Goal: Task Accomplishment & Management: Complete application form

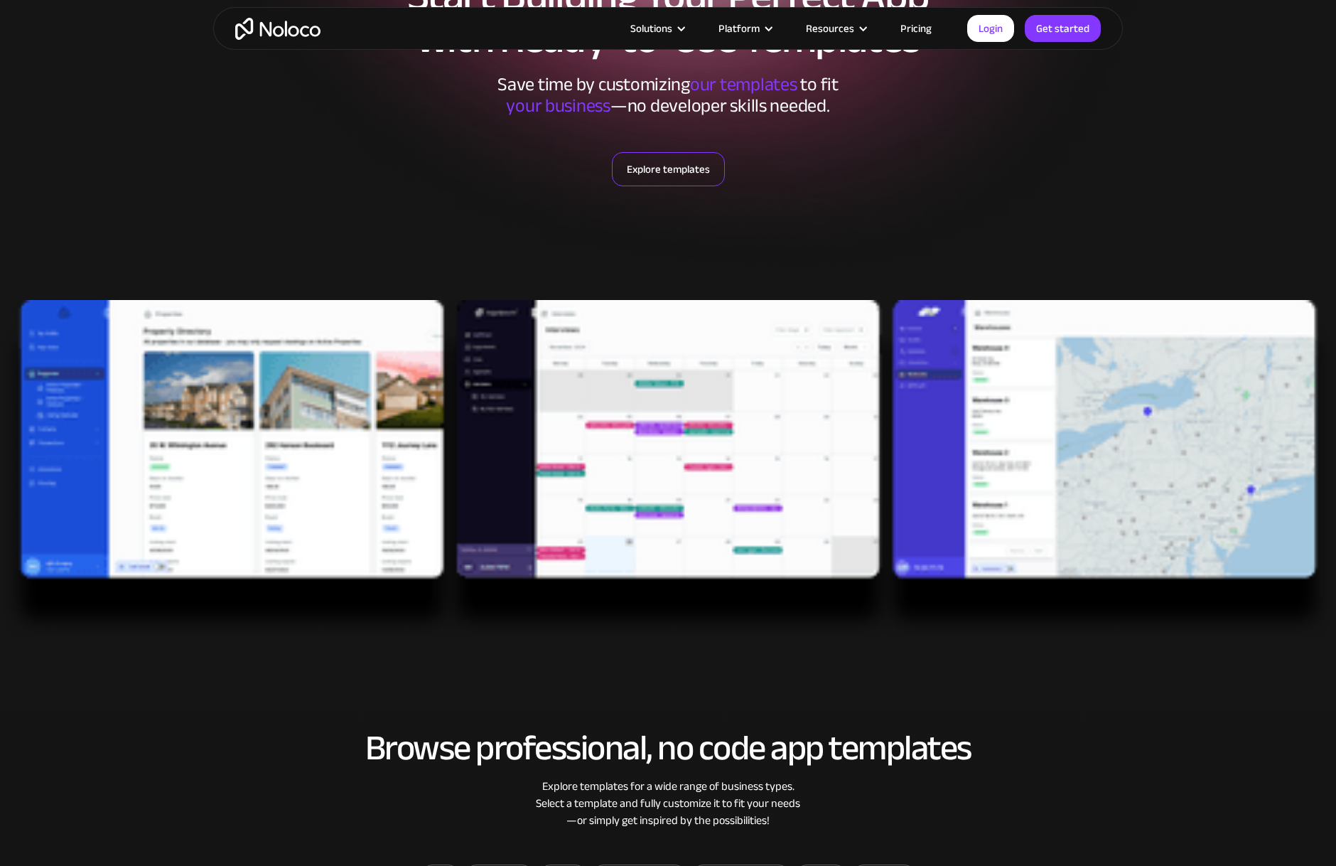
click at [672, 163] on link "Explore templates" at bounding box center [668, 169] width 113 height 34
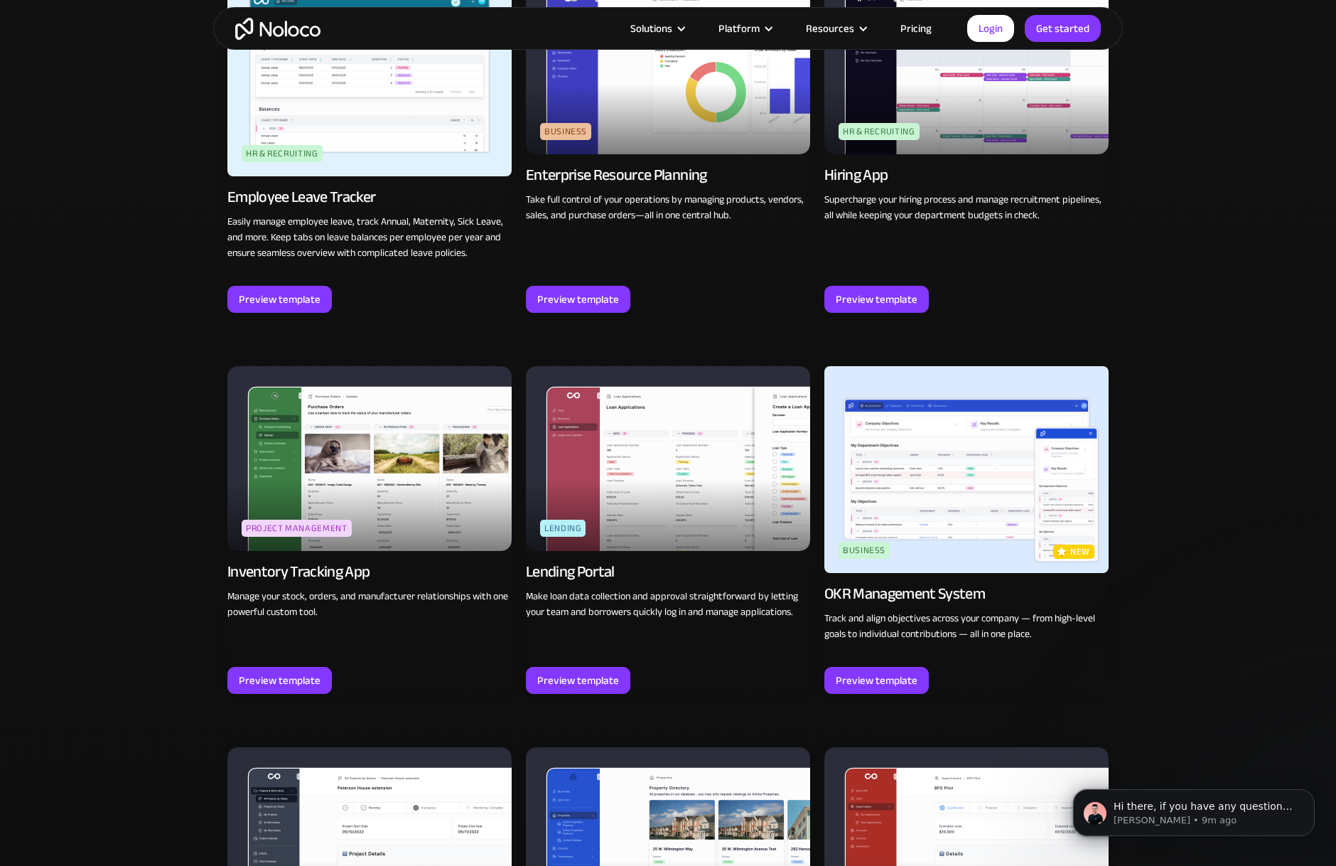
scroll to position [2046, 0]
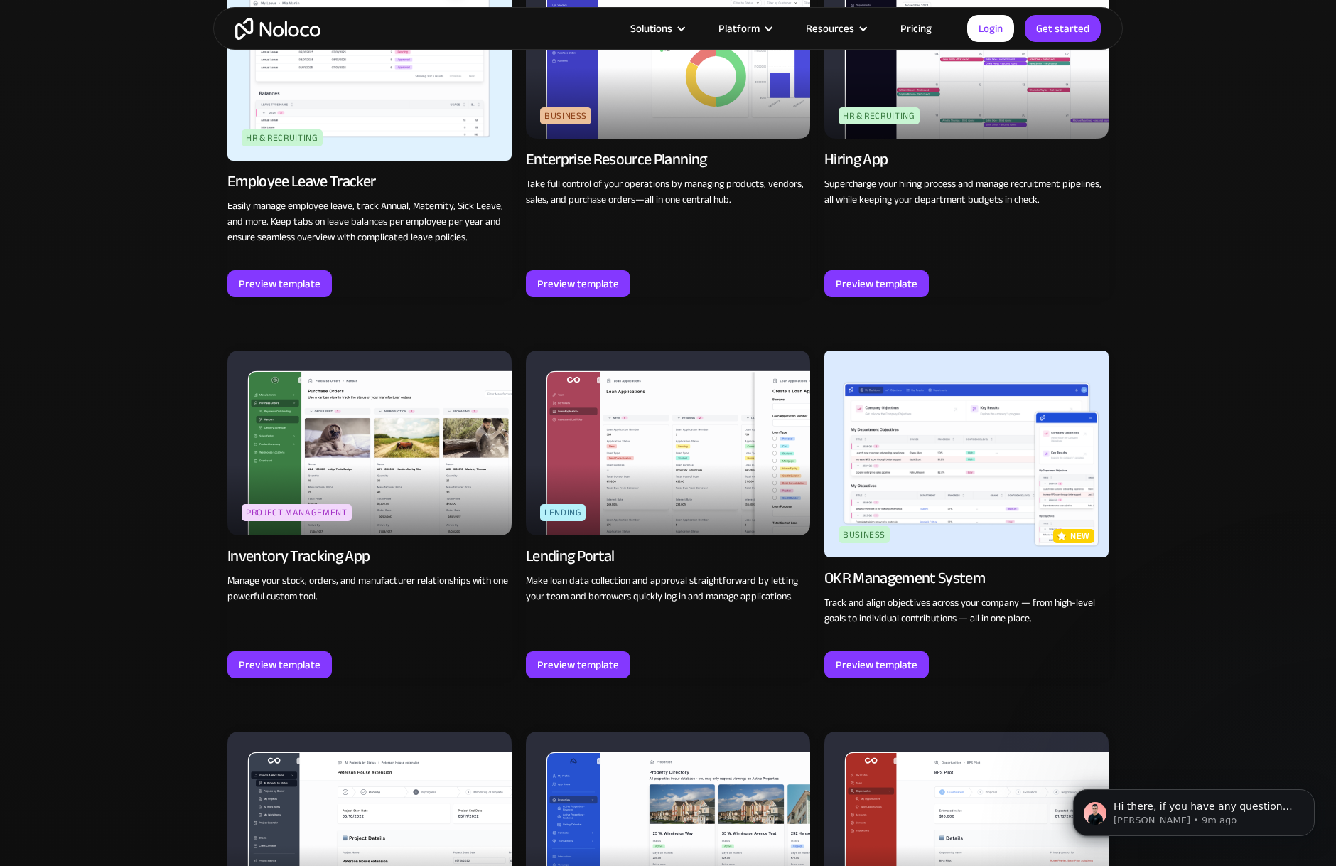
click at [913, 574] on div "OKR Management System" at bounding box center [905, 578] width 161 height 20
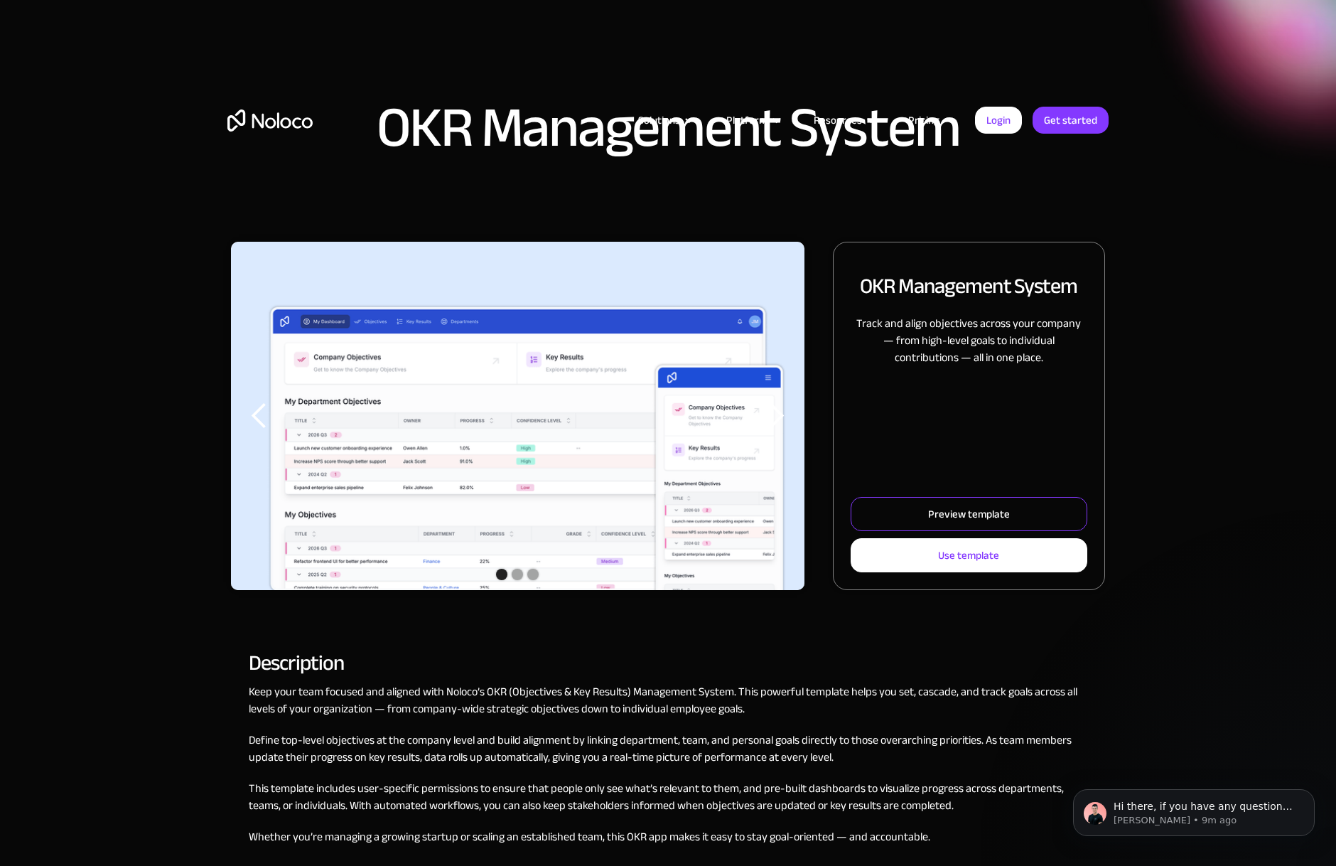
click at [928, 511] on link "Preview template" at bounding box center [969, 514] width 237 height 34
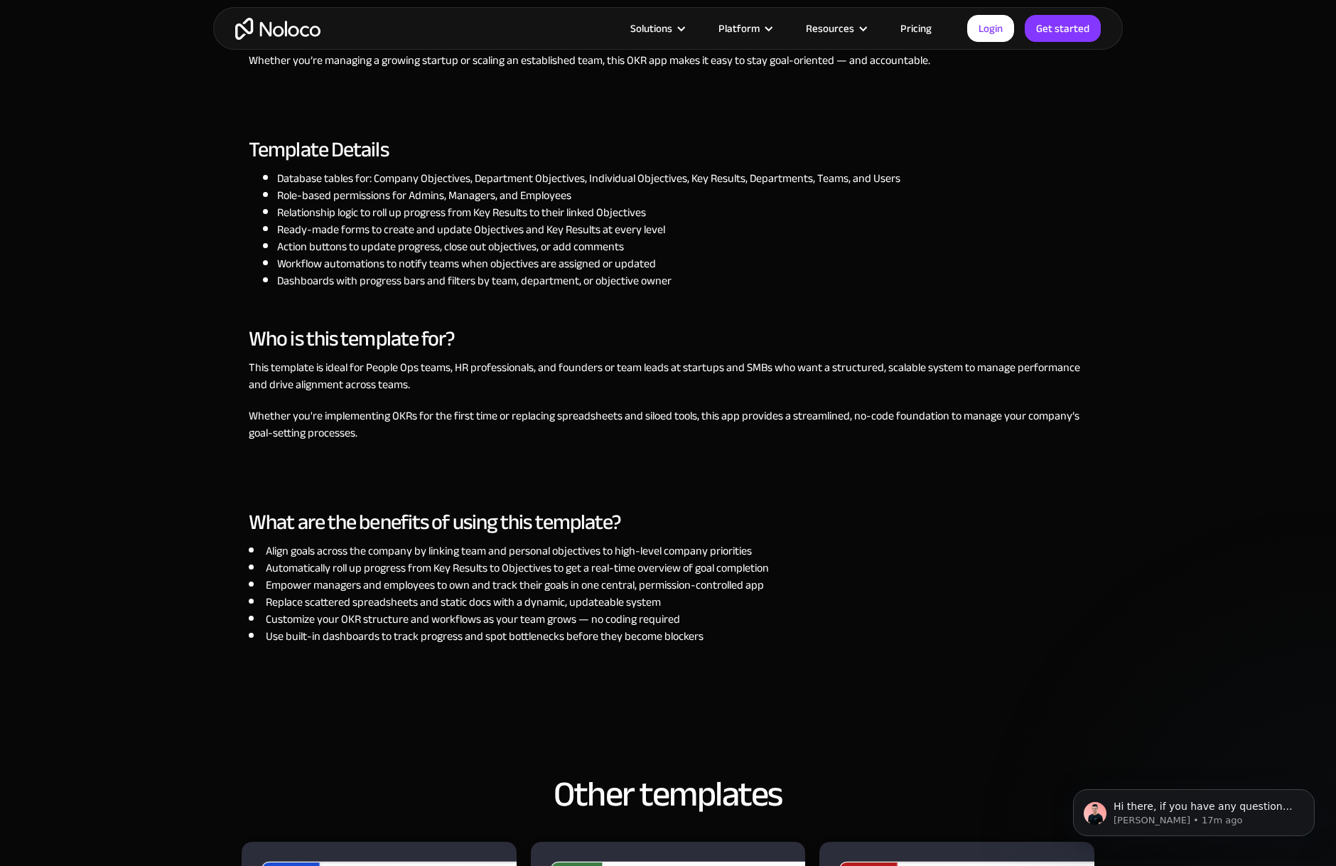
scroll to position [807, 0]
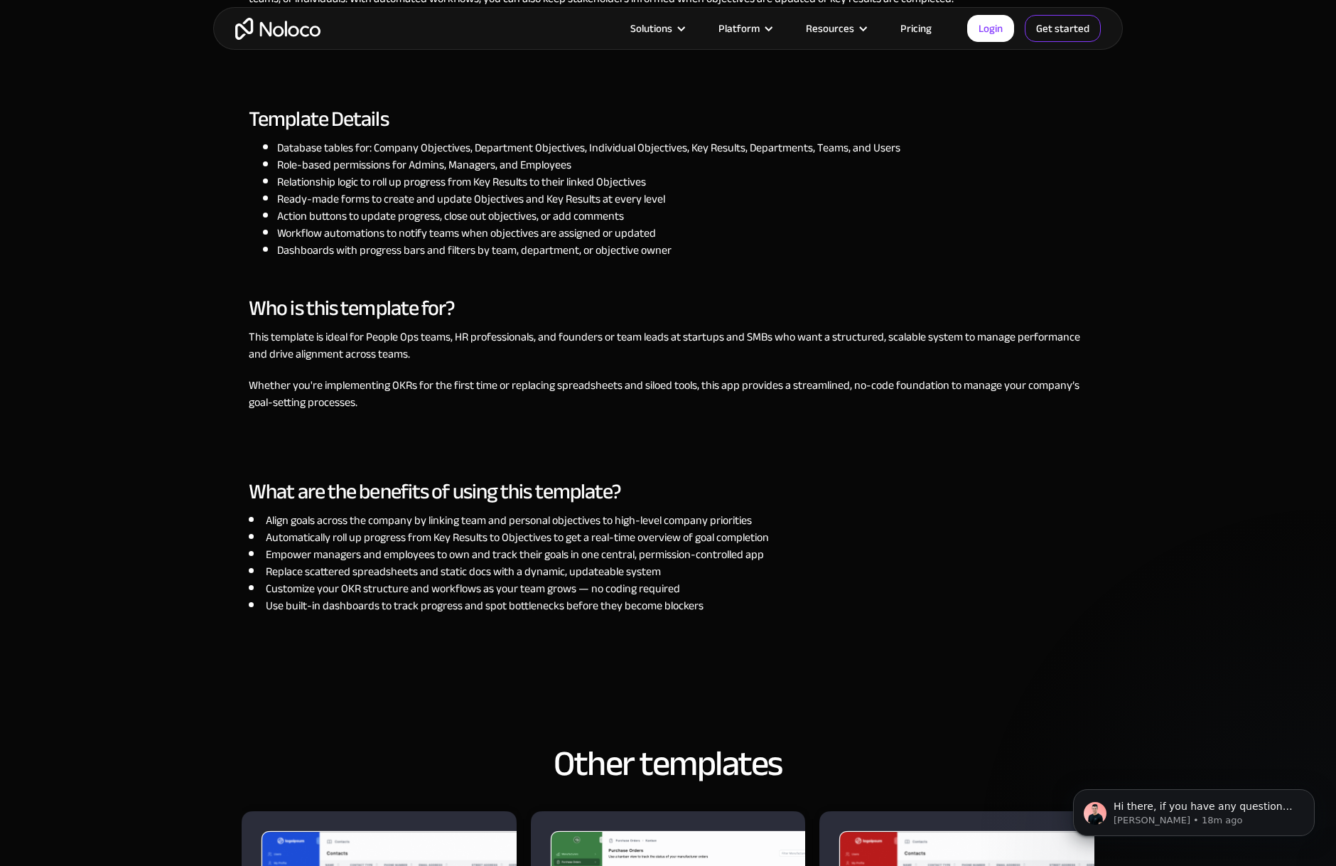
click at [1038, 24] on link "Get started" at bounding box center [1063, 28] width 76 height 27
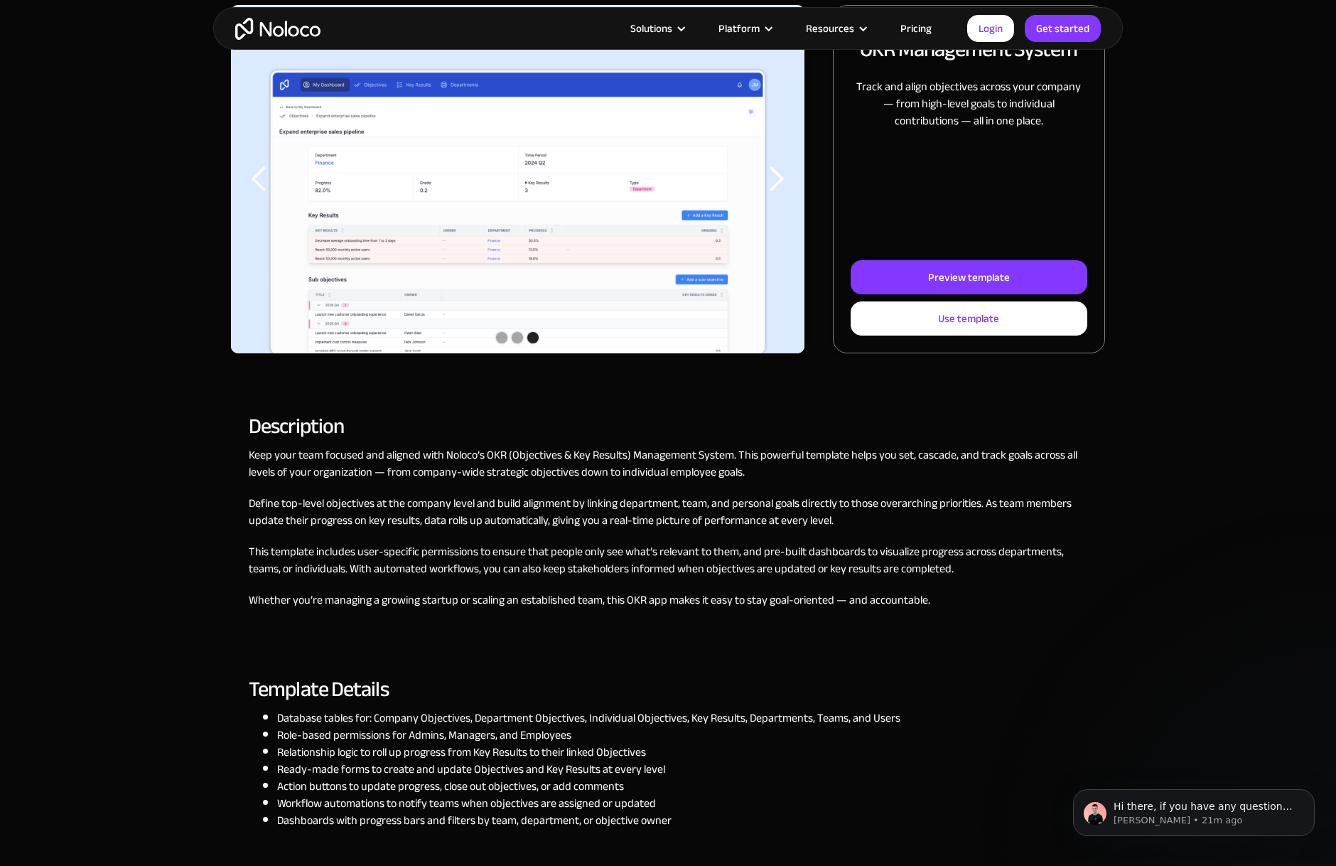
scroll to position [0, 0]
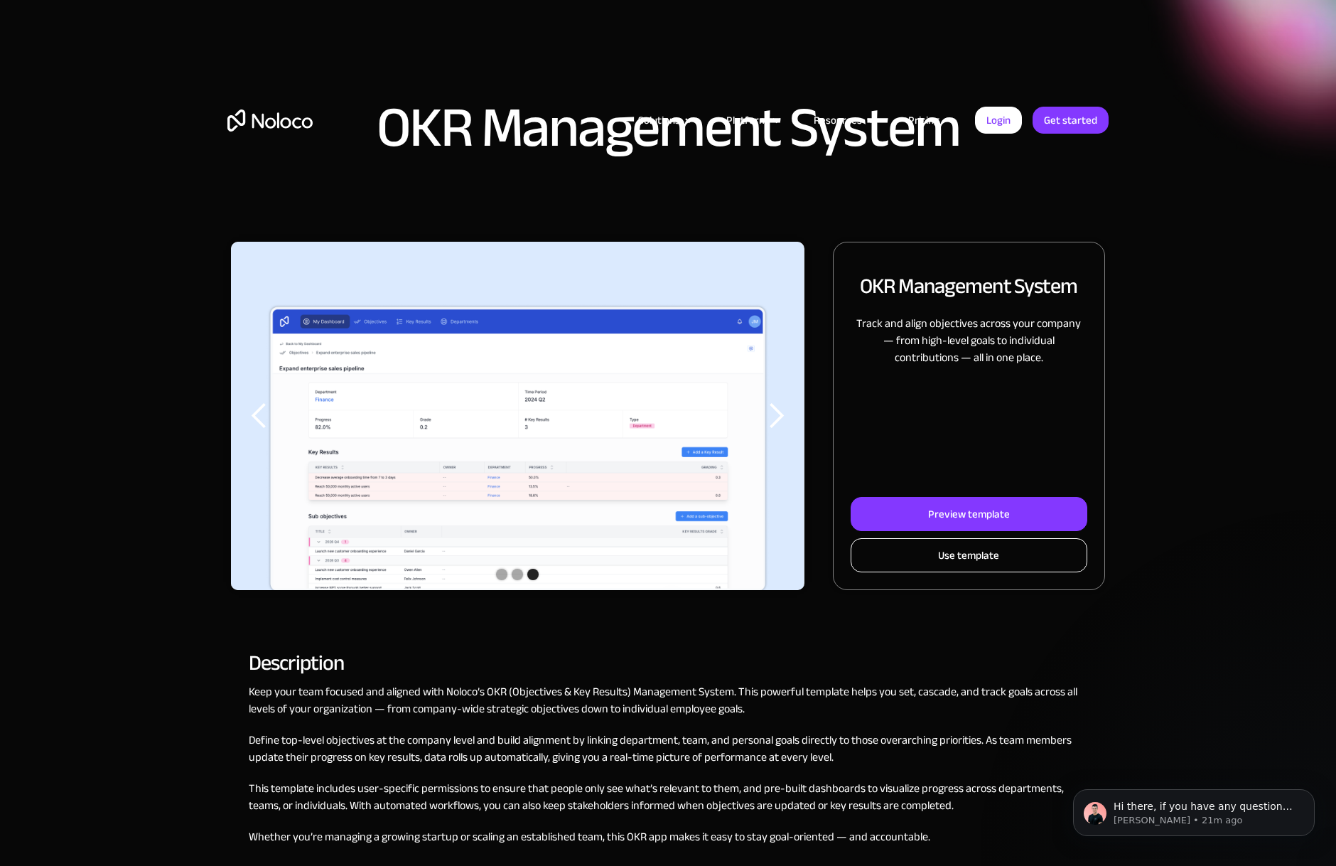
click at [970, 557] on div "Use template" at bounding box center [968, 555] width 61 height 18
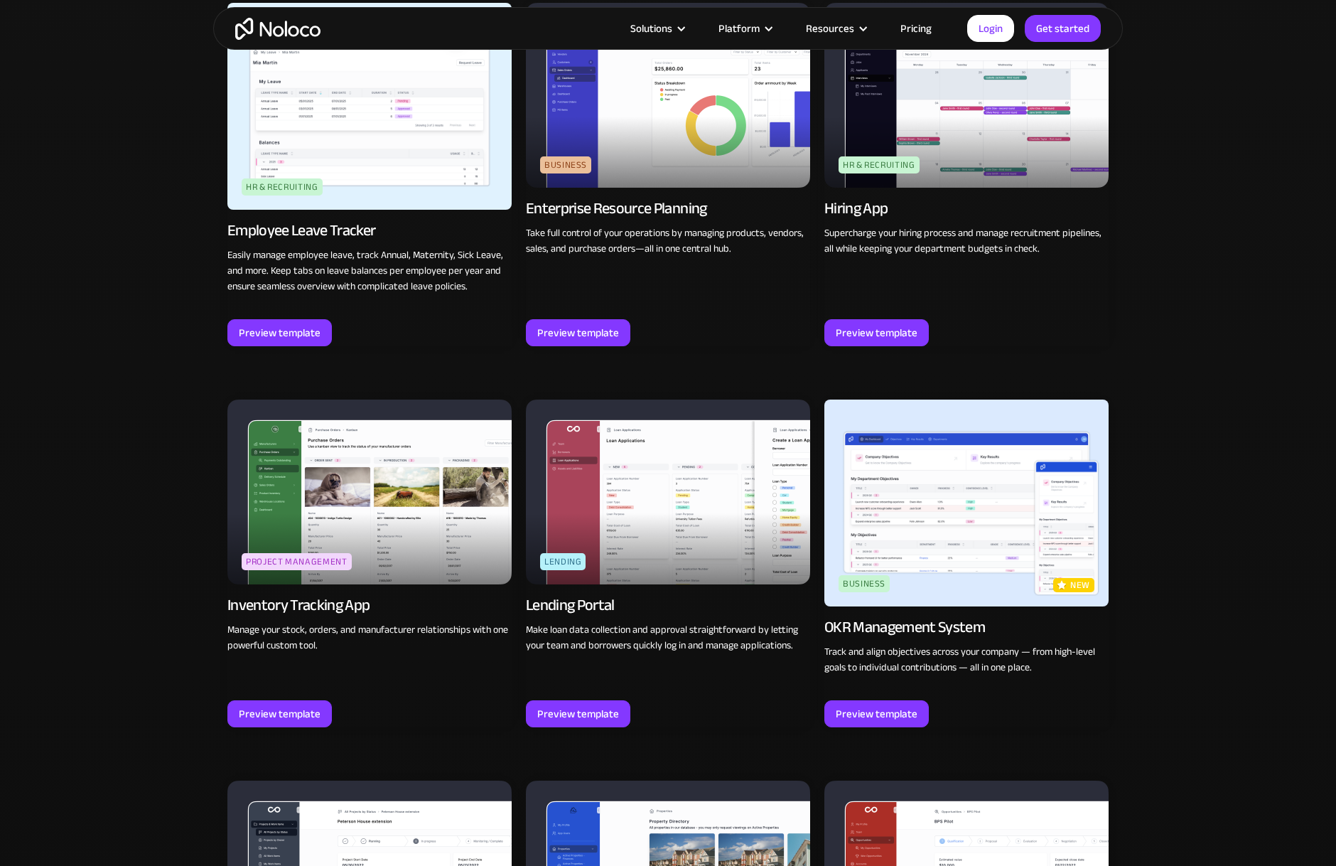
scroll to position [2040, 0]
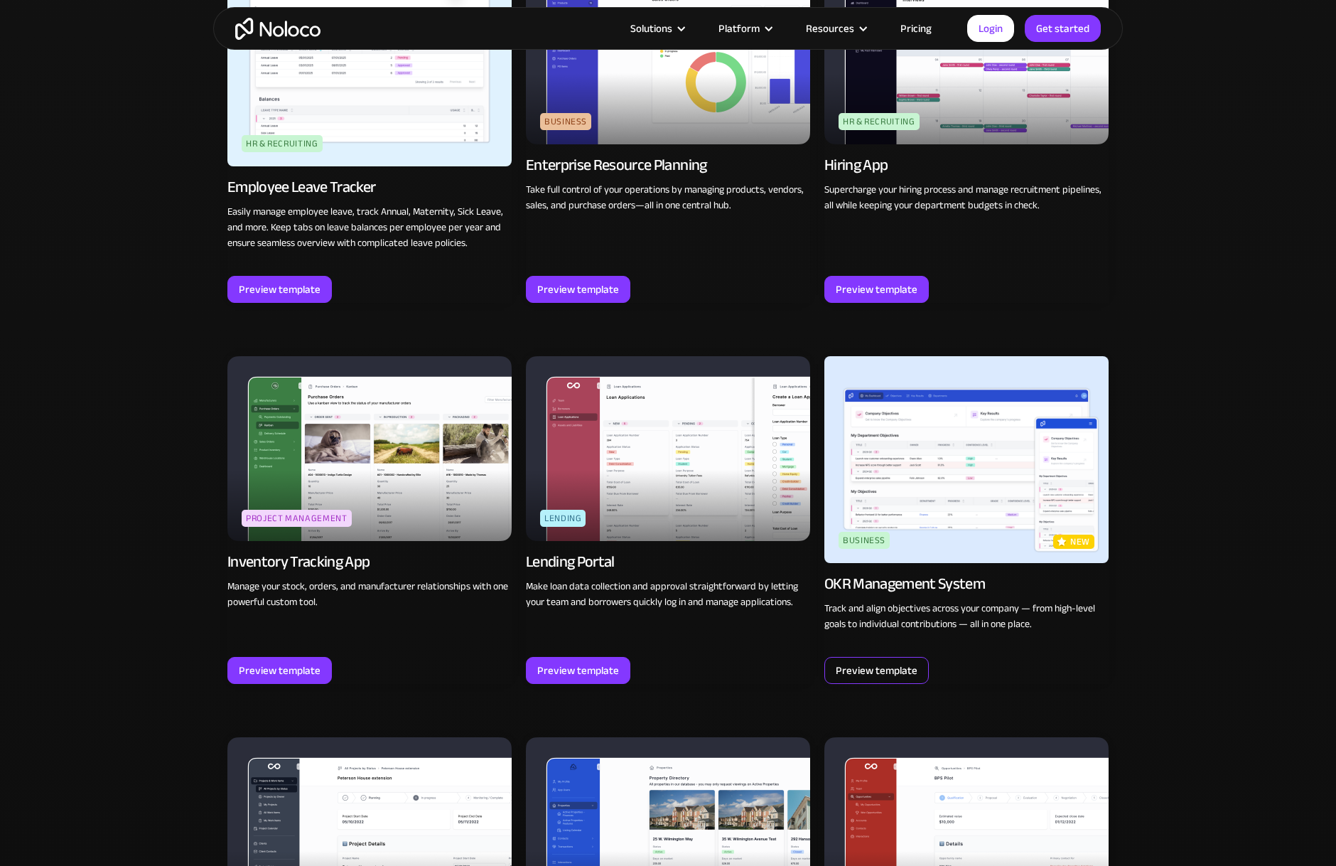
click at [887, 669] on div "Preview template" at bounding box center [877, 670] width 82 height 18
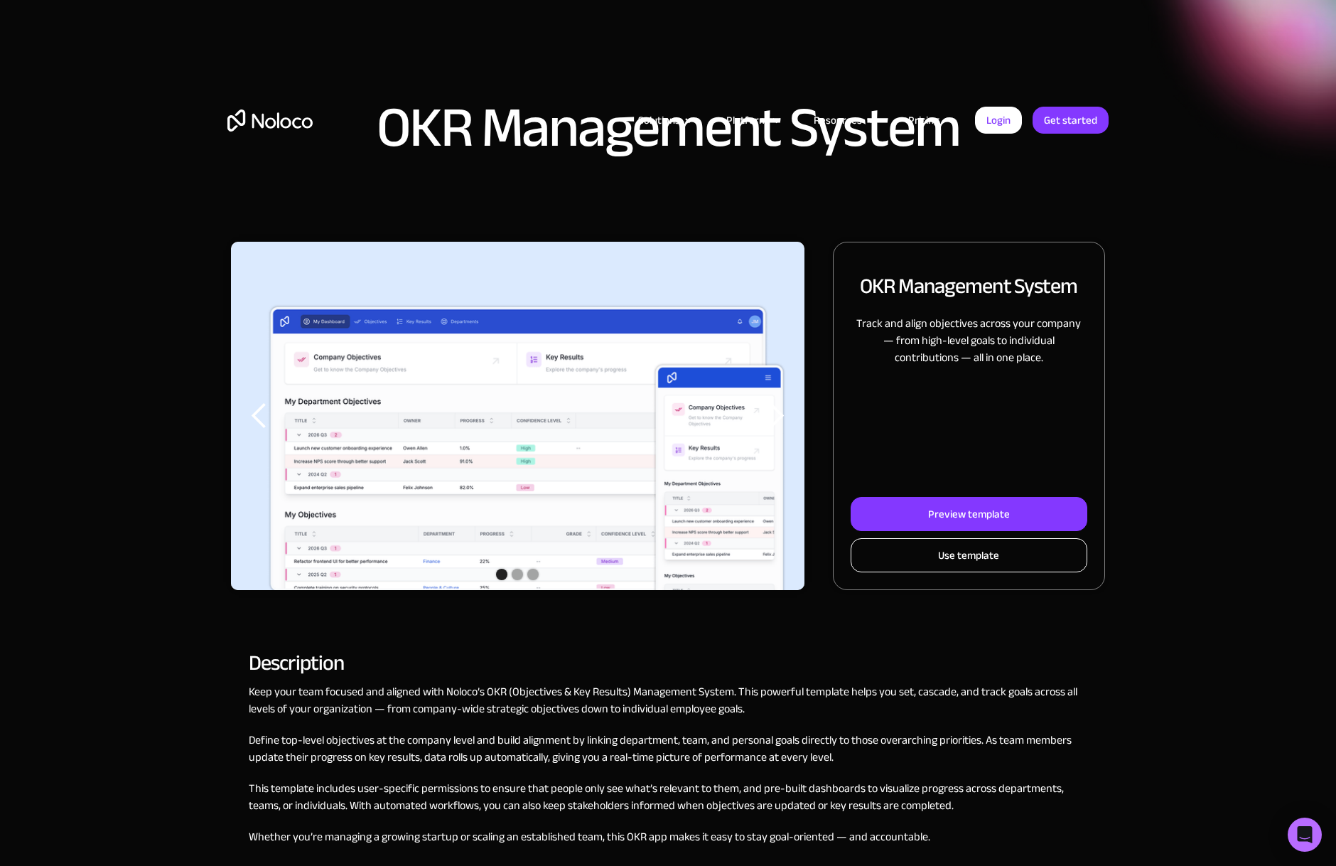
click at [923, 559] on link "Use template" at bounding box center [969, 555] width 237 height 34
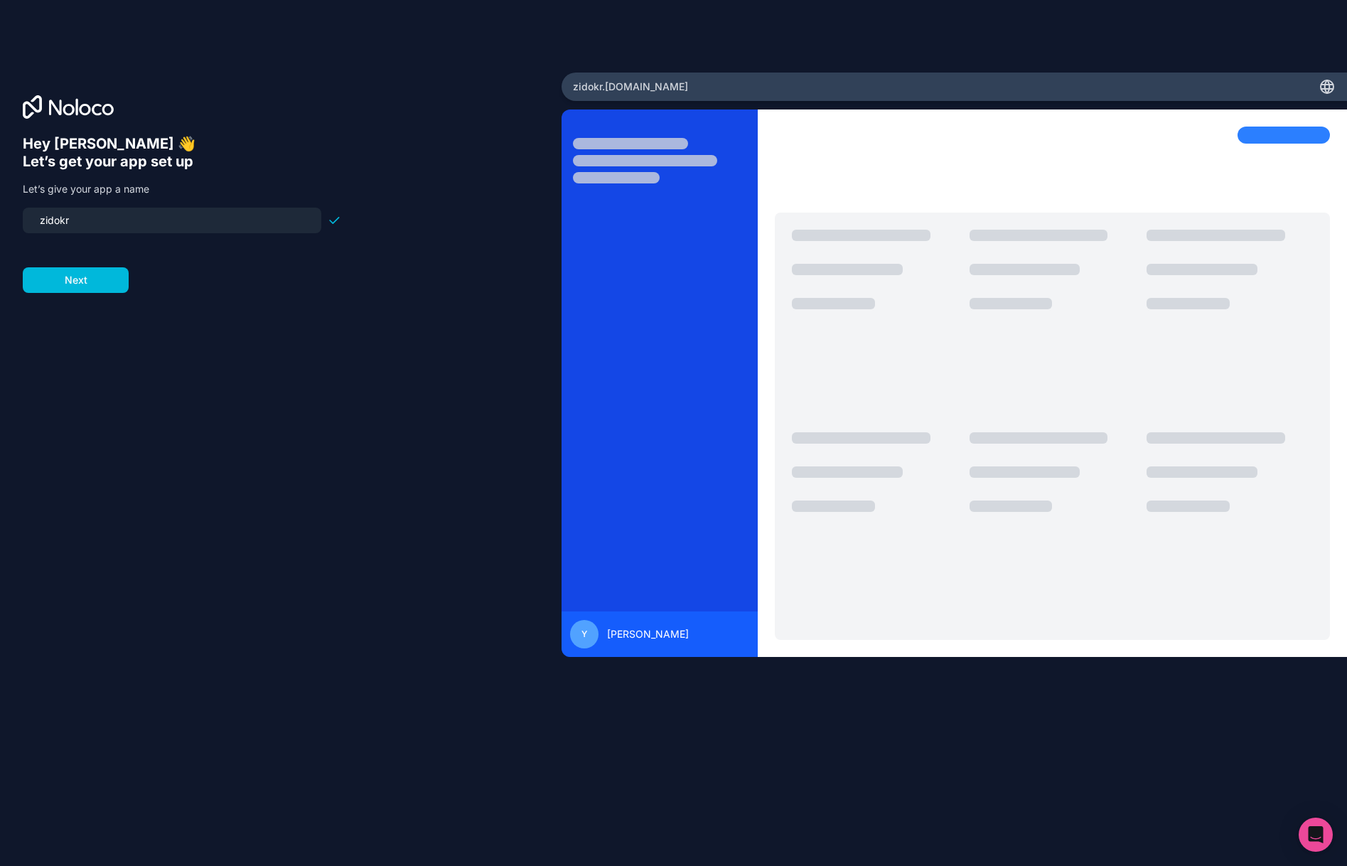
type input "zidokr"
click at [95, 284] on button "Next" at bounding box center [76, 280] width 106 height 26
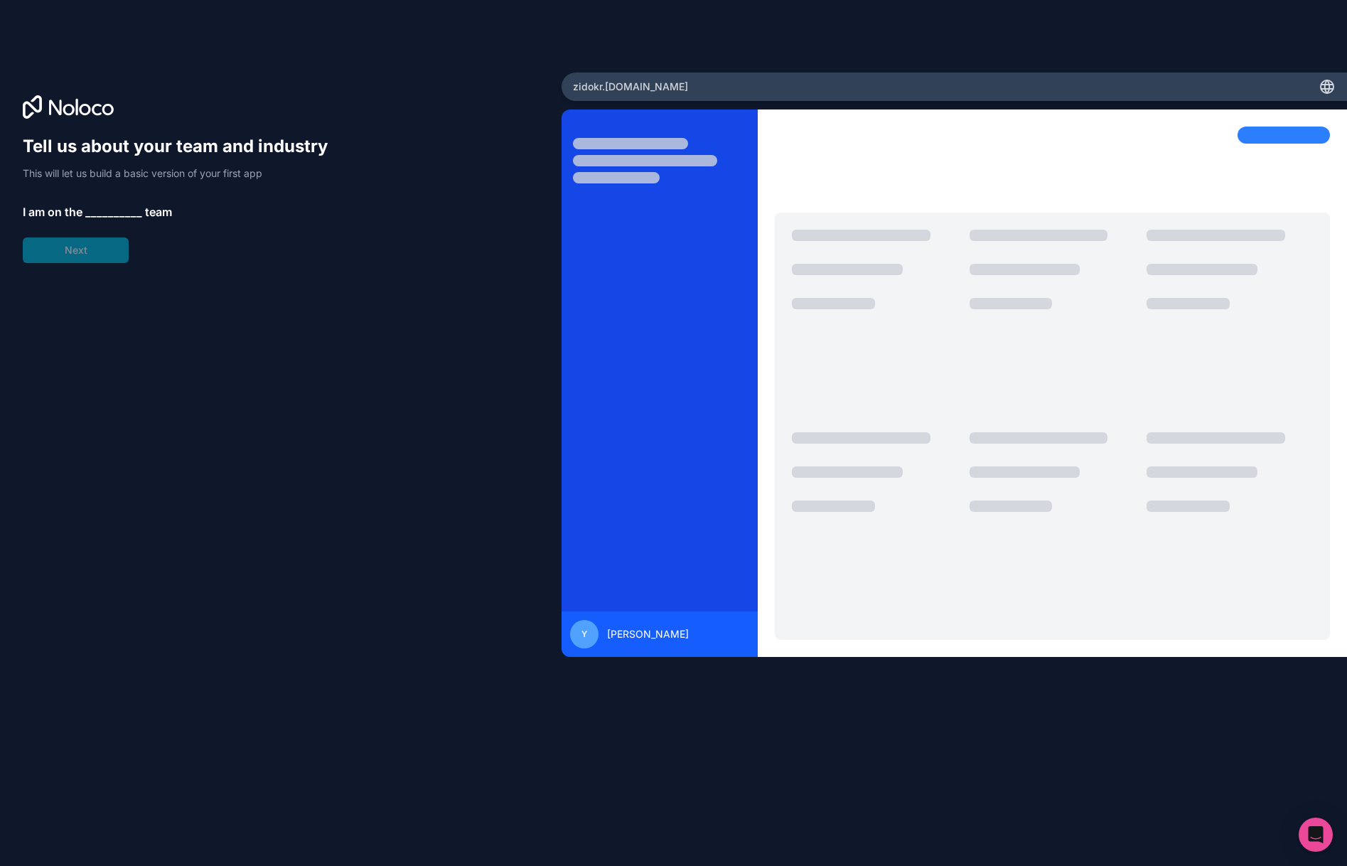
click at [114, 201] on div "Tell us about your team and industry This will let us build a basic version of …" at bounding box center [182, 199] width 318 height 128
click at [114, 211] on span "__________" at bounding box center [113, 211] width 57 height 17
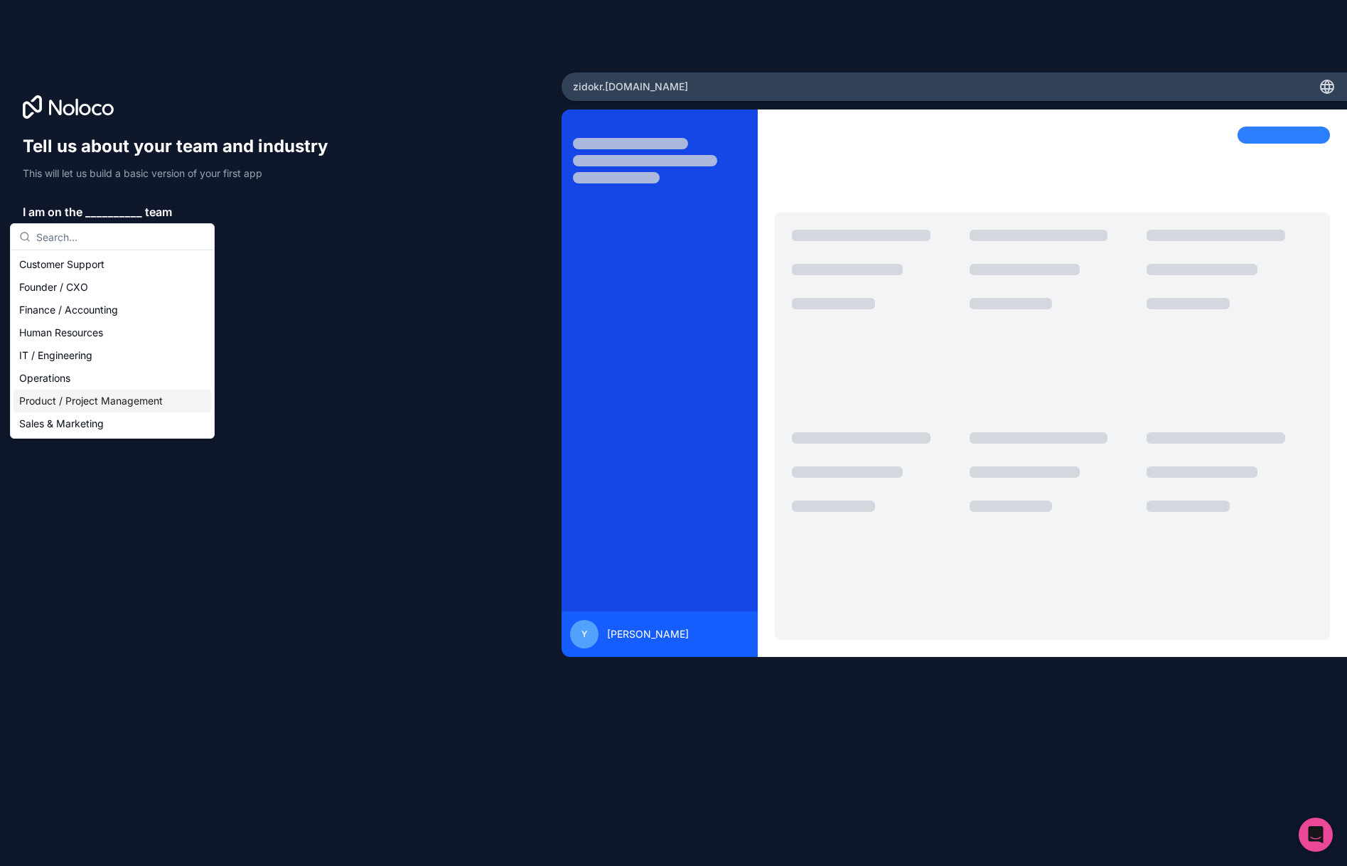
click at [102, 406] on div "Product / Project Management" at bounding box center [113, 401] width 198 height 23
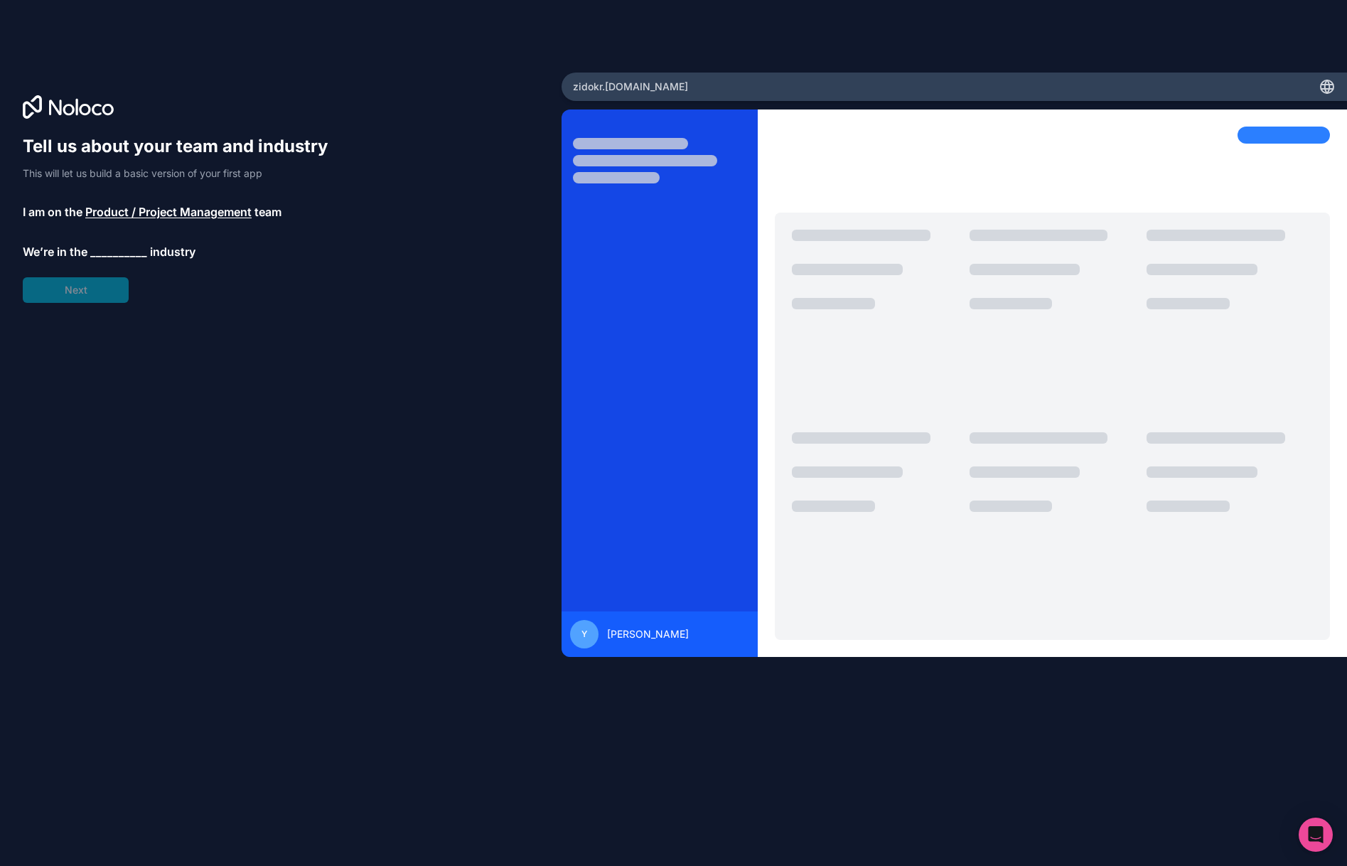
click at [107, 254] on span "__________" at bounding box center [118, 251] width 57 height 17
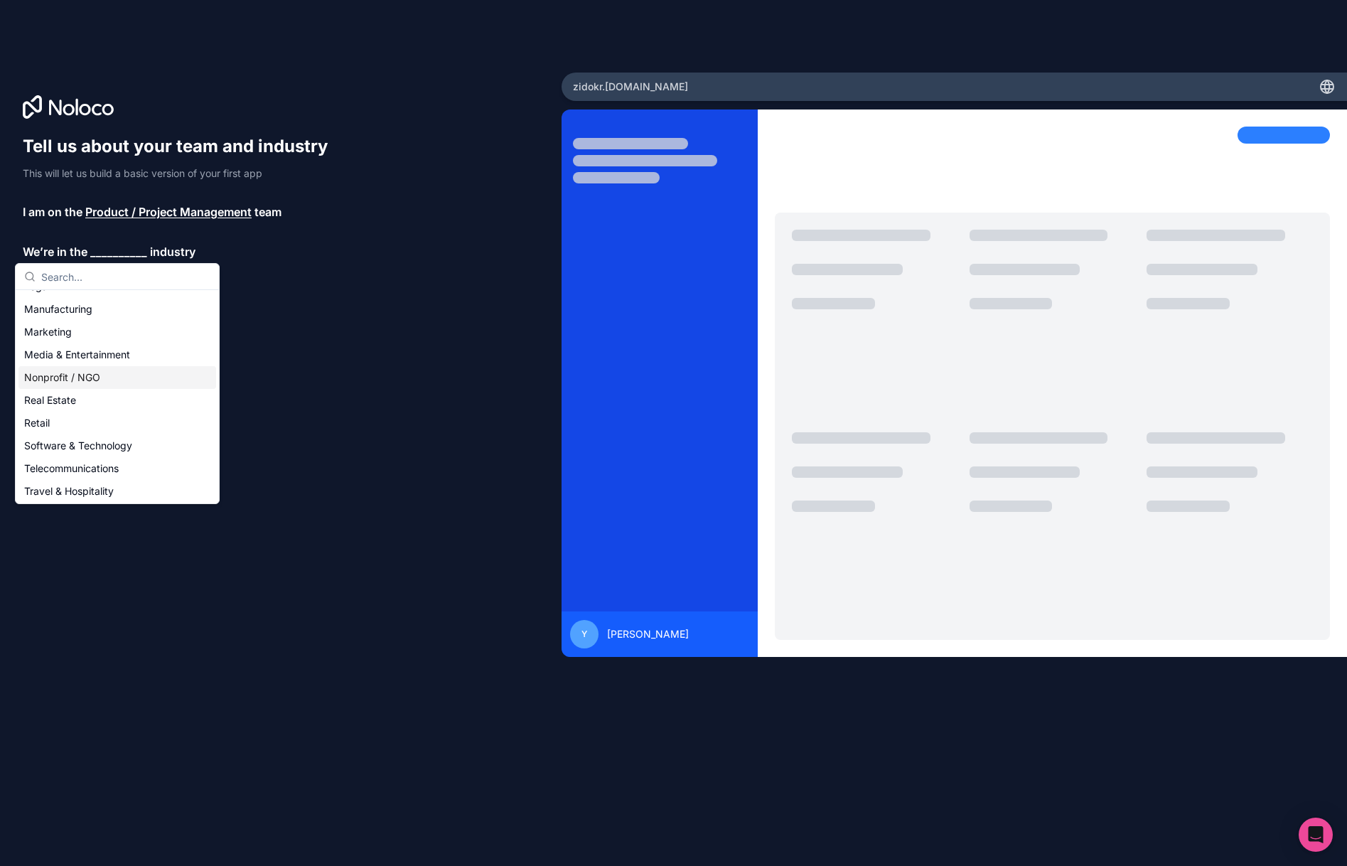
scroll to position [203, 0]
click at [97, 439] on div "Software & Technology" at bounding box center [117, 442] width 198 height 23
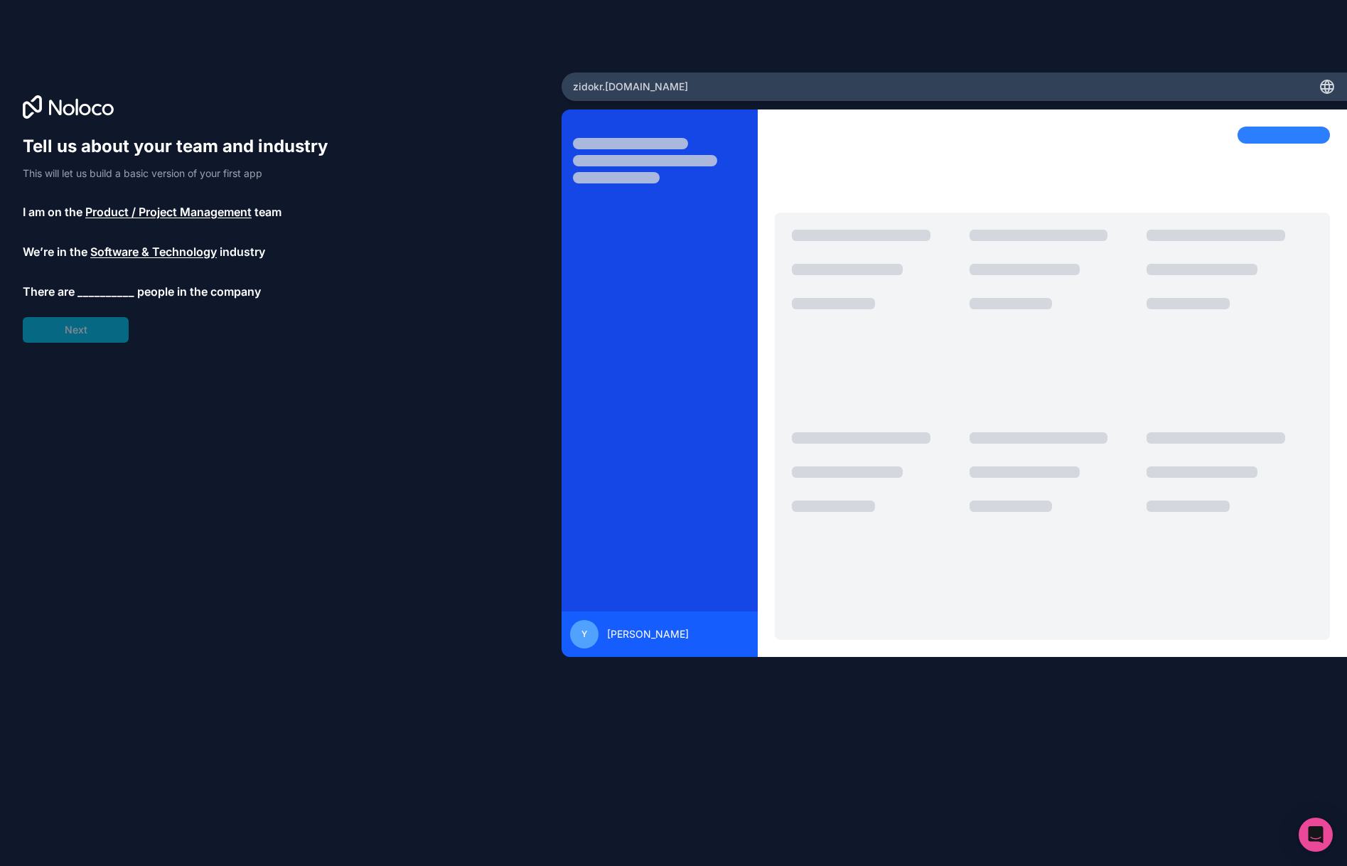
click at [93, 283] on span "__________" at bounding box center [105, 291] width 57 height 17
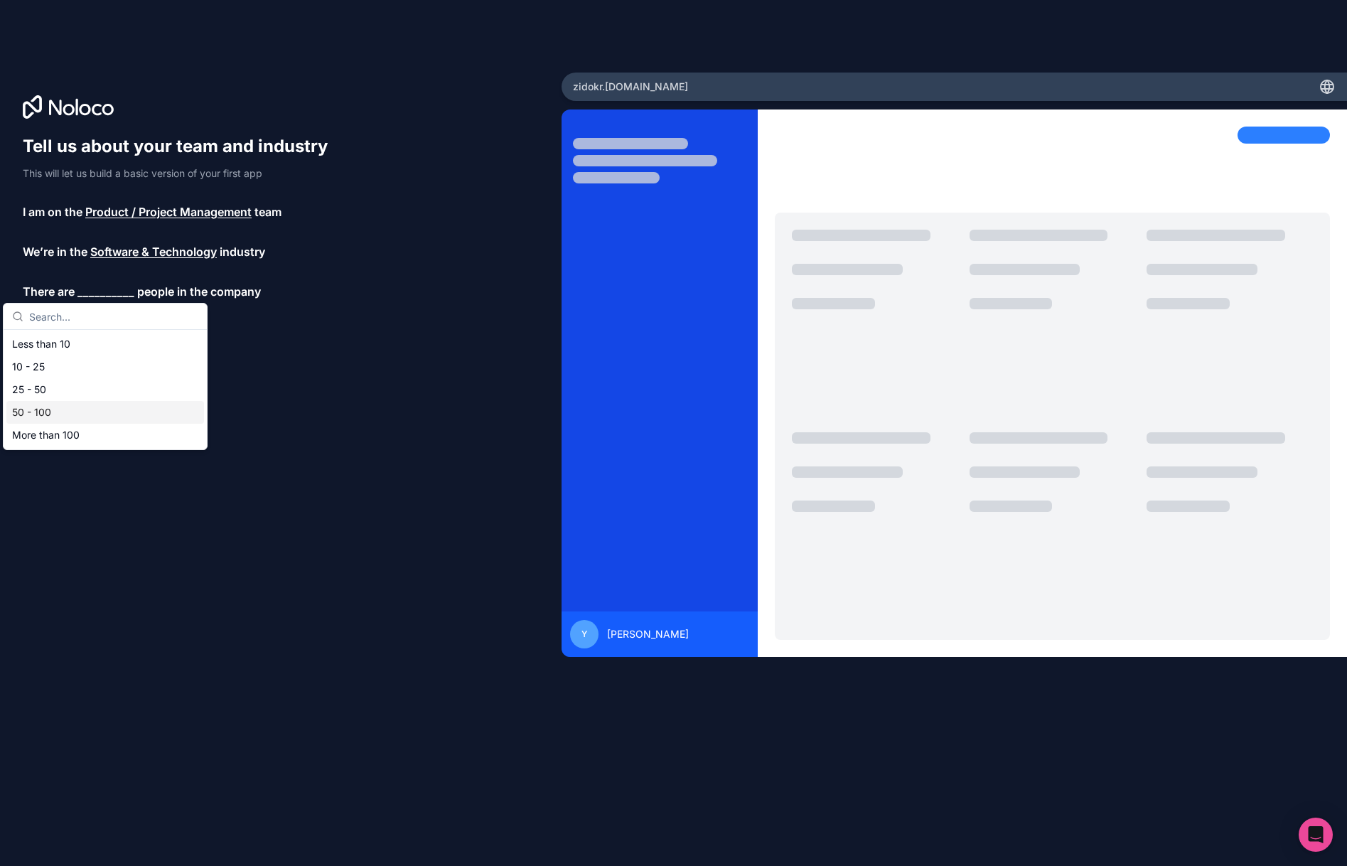
click at [57, 413] on div "50 - 100" at bounding box center [105, 412] width 198 height 23
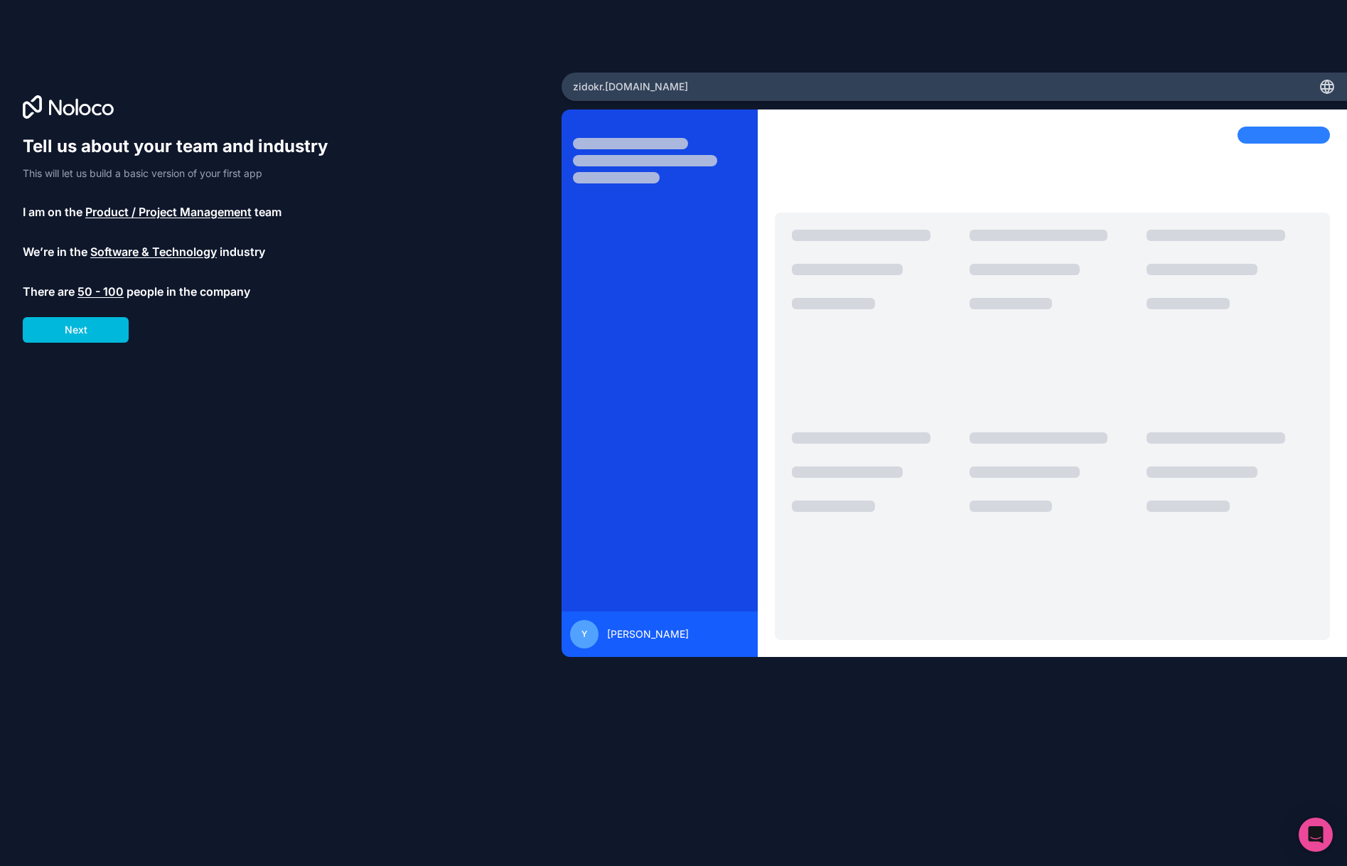
click at [92, 327] on button "Next" at bounding box center [76, 330] width 106 height 26
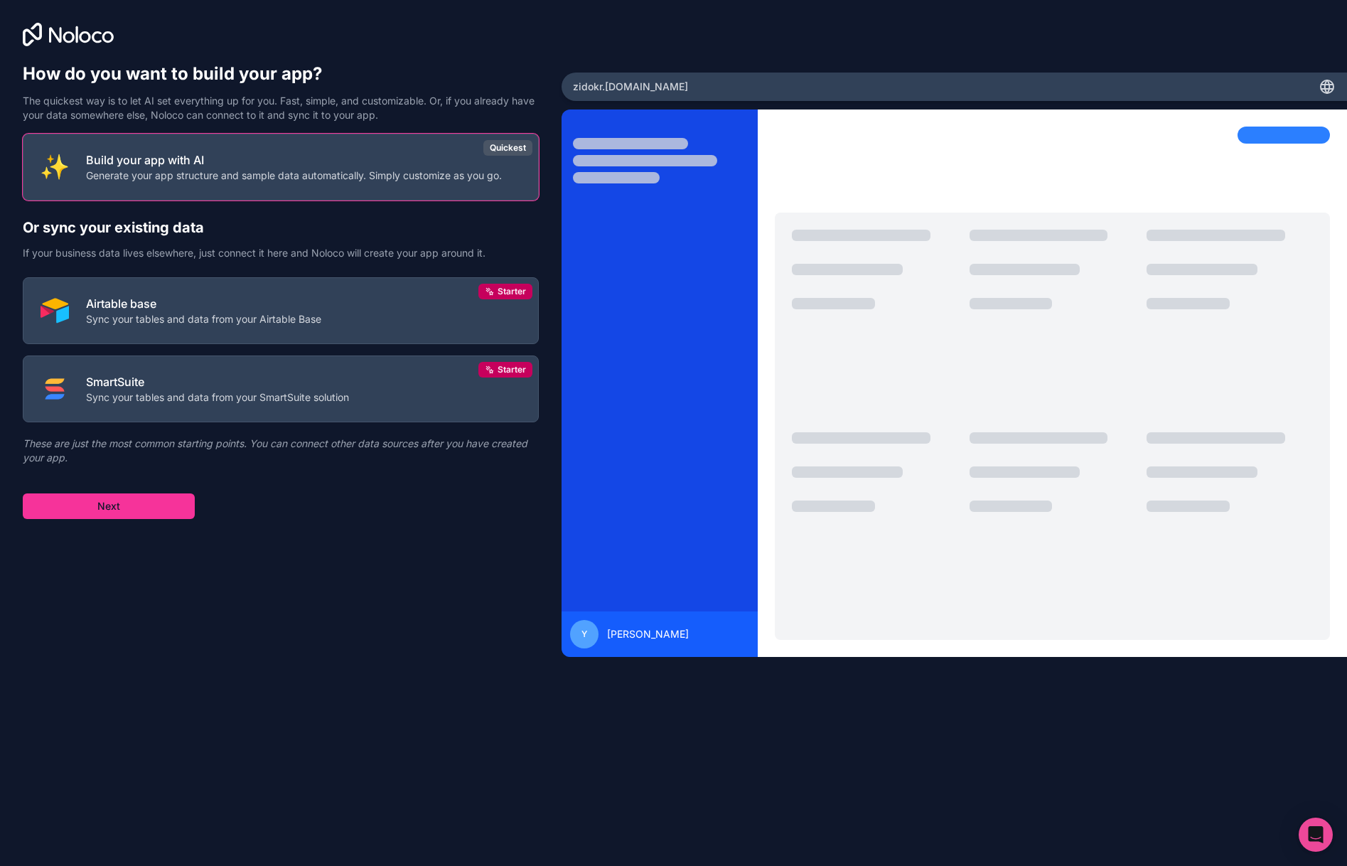
click at [139, 512] on button "Next" at bounding box center [109, 506] width 172 height 26
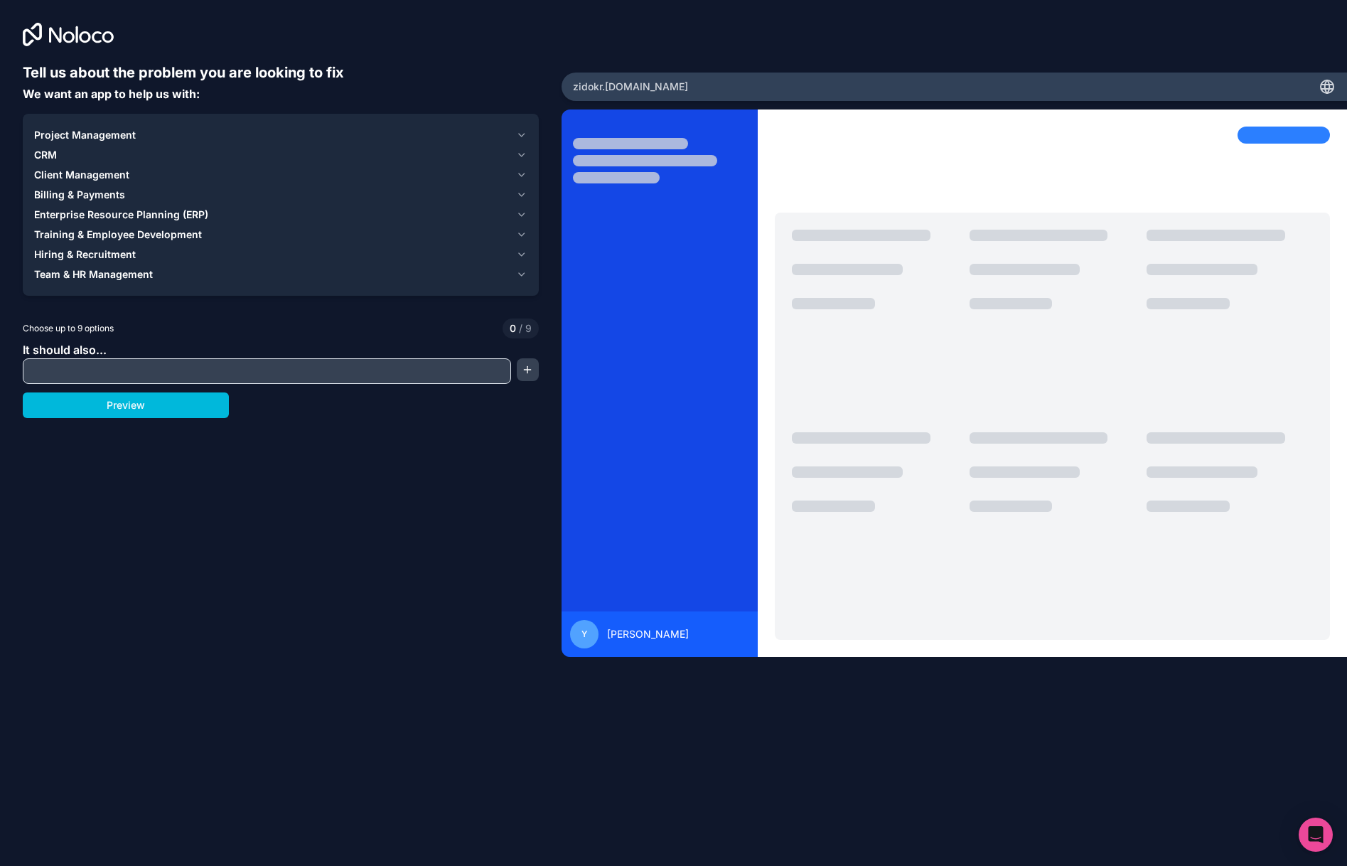
click at [151, 396] on button "Preview" at bounding box center [126, 405] width 206 height 26
click at [87, 272] on span "Team & HR Management" at bounding box center [93, 274] width 119 height 14
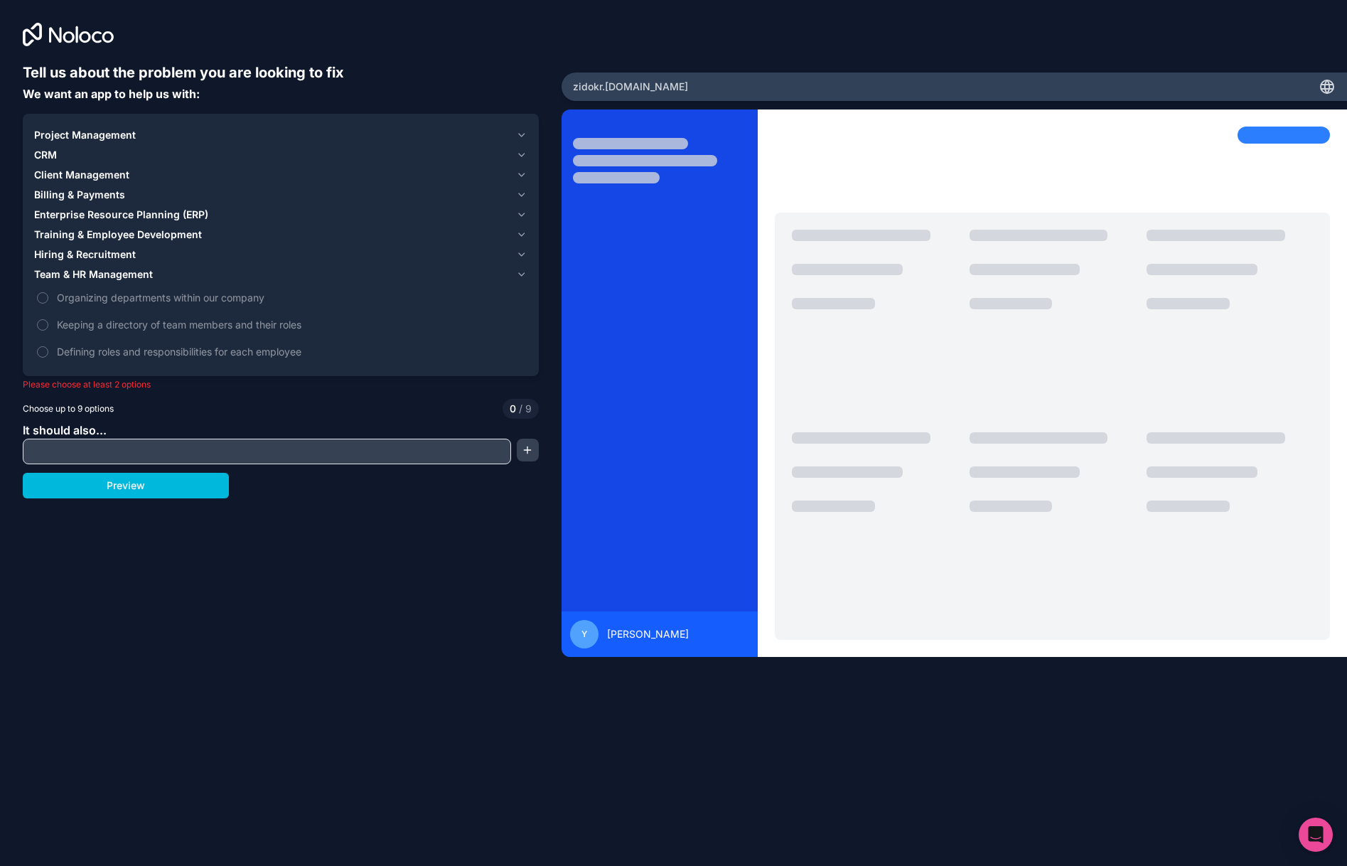
click at [112, 298] on span "Organizing departments within our company" at bounding box center [291, 297] width 468 height 15
click at [48, 298] on button "Organizing departments within our company" at bounding box center [42, 297] width 11 height 11
click at [141, 326] on span "Keeping a directory of team members and their roles" at bounding box center [291, 324] width 468 height 15
click at [48, 326] on button "Keeping a directory of team members and their roles" at bounding box center [42, 324] width 11 height 11
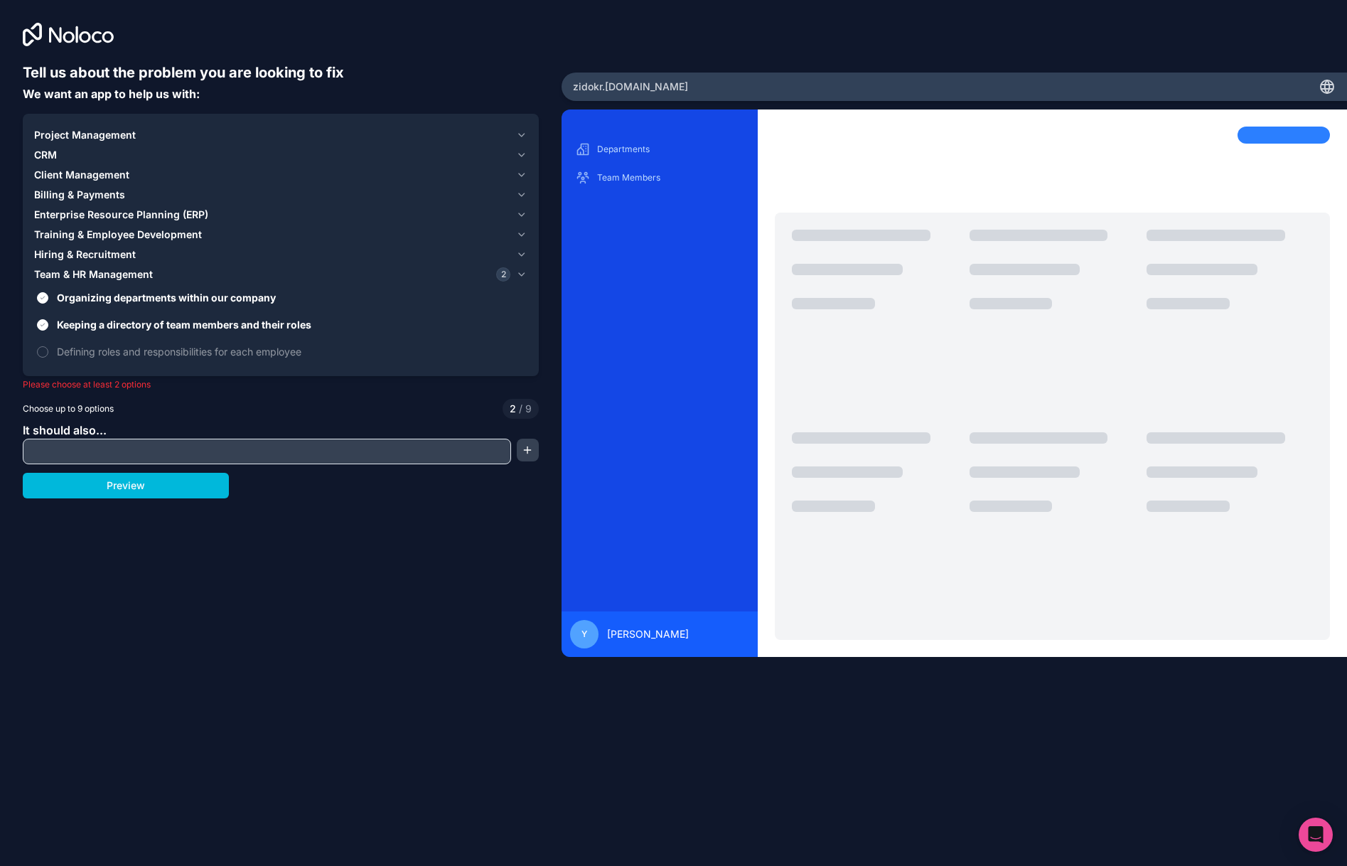
click at [70, 447] on input "text" at bounding box center [266, 451] width 481 height 20
type input "OKR system"
click at [82, 483] on button "Preview" at bounding box center [126, 486] width 206 height 26
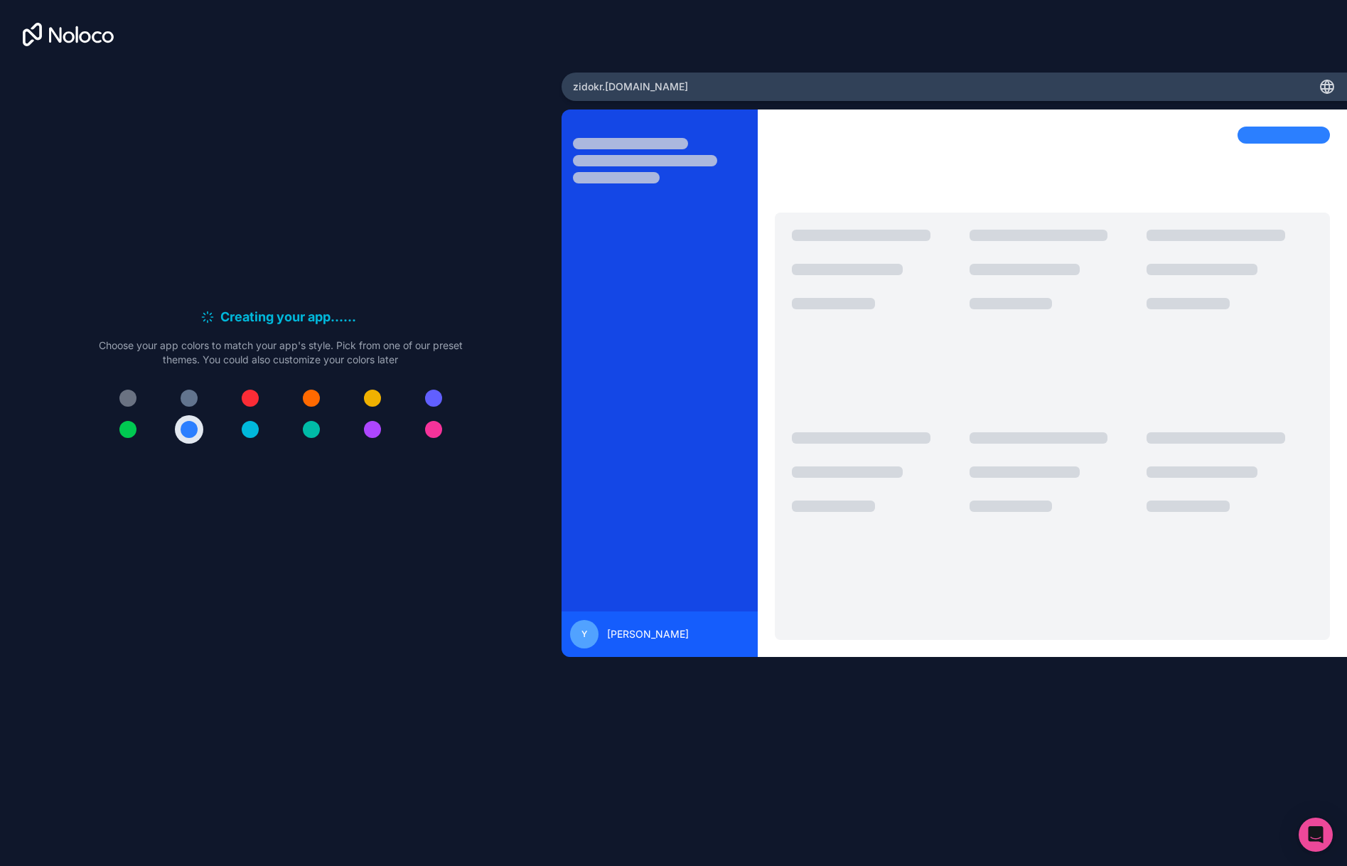
click at [375, 435] on div at bounding box center [372, 429] width 17 height 17
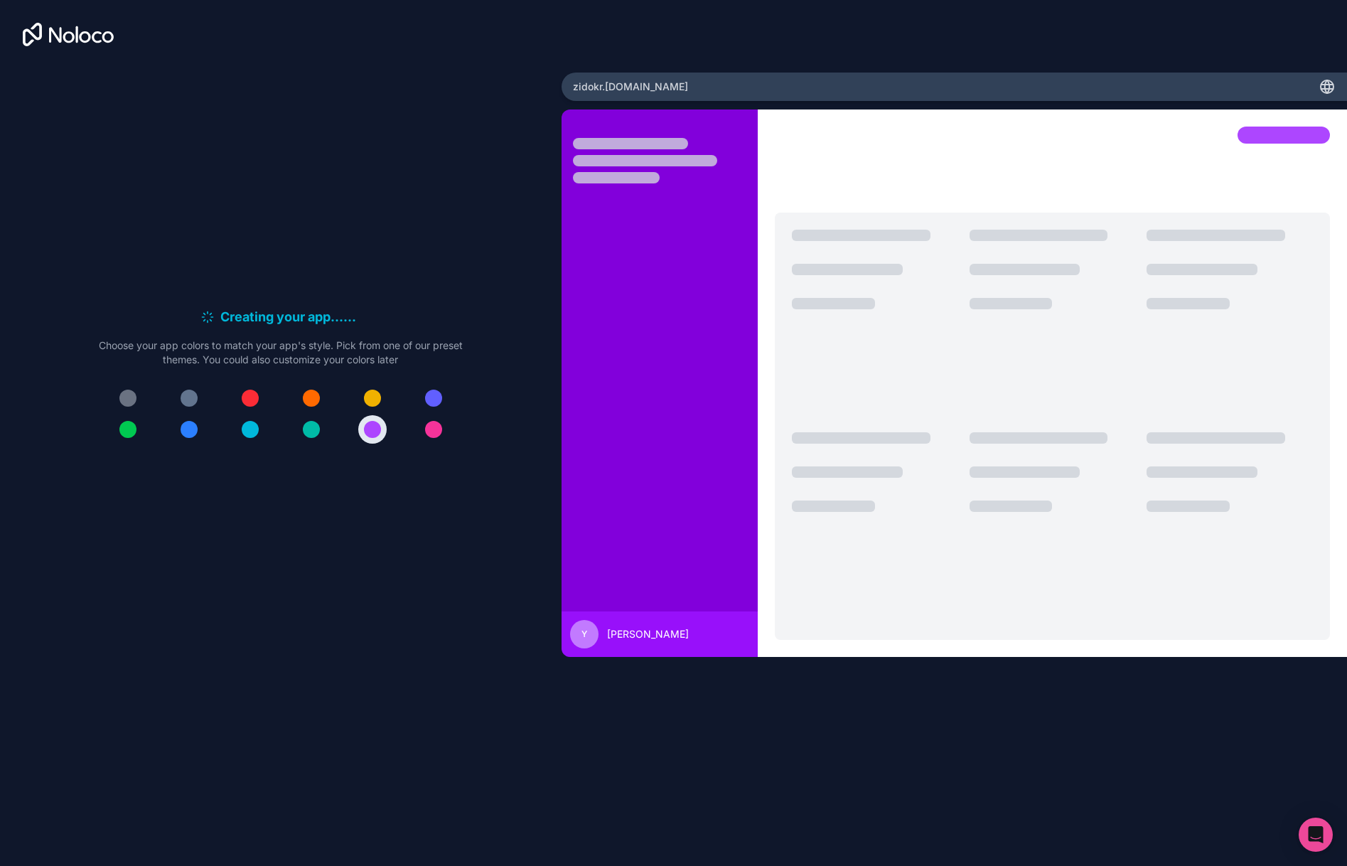
click at [370, 428] on div at bounding box center [372, 429] width 17 height 17
click at [351, 582] on div "Creating your app... . . . Meanwhile, let's personalize it! Choose your app col…" at bounding box center [281, 381] width 516 height 636
click at [332, 182] on div "Creating your app... . . . Meanwhile, let's personalize it! Choose your app col…" at bounding box center [281, 381] width 516 height 636
click at [760, 242] on div at bounding box center [1052, 382] width 589 height 547
